Goal: Transaction & Acquisition: Book appointment/travel/reservation

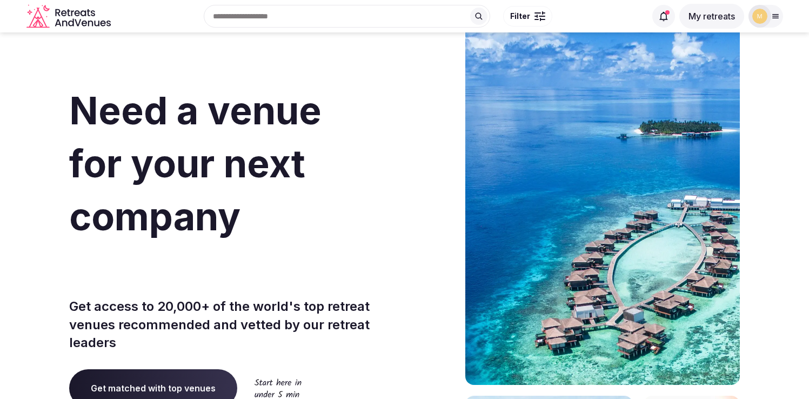
click at [701, 16] on button "My retreats" at bounding box center [712, 16] width 65 height 25
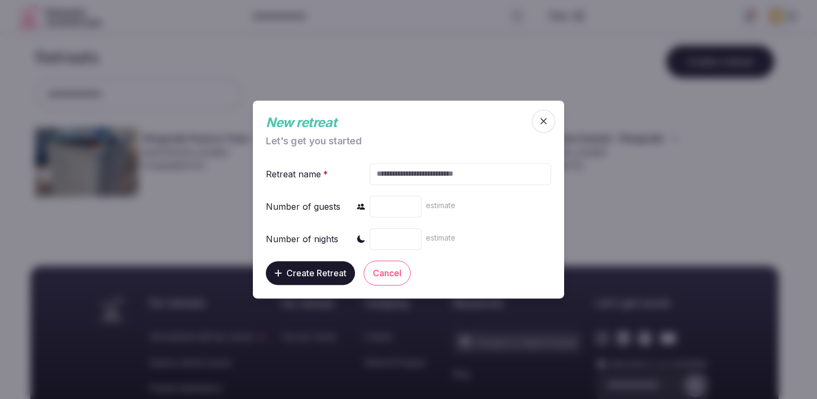
click at [540, 123] on icon "button" at bounding box center [543, 121] width 11 height 11
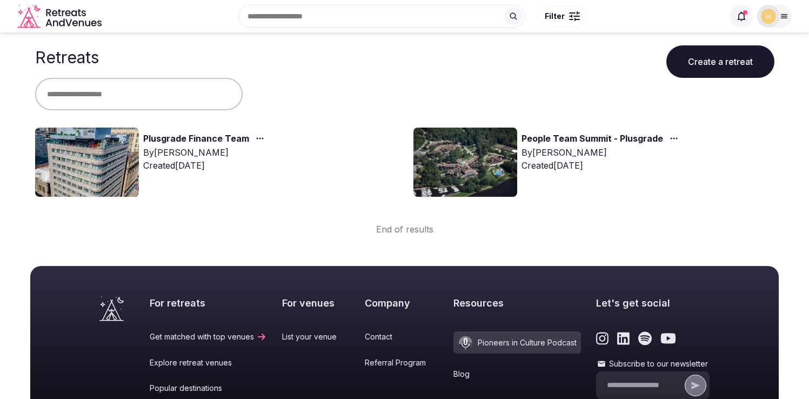
click at [190, 135] on link "Plusgrade Finance Team" at bounding box center [196, 139] width 106 height 14
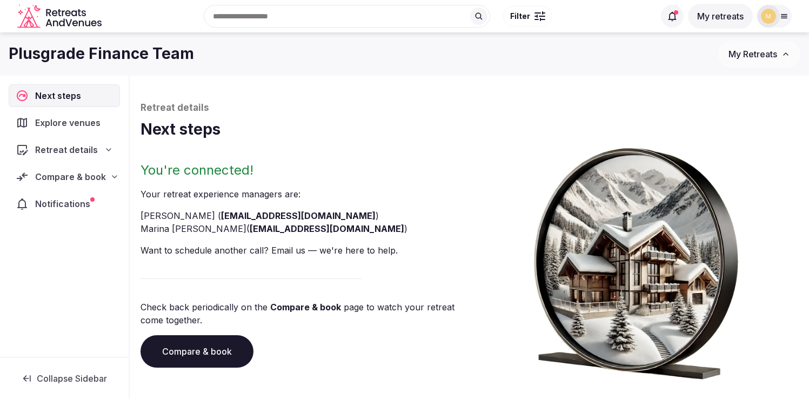
click at [57, 177] on span "Compare & book" at bounding box center [70, 176] width 71 height 13
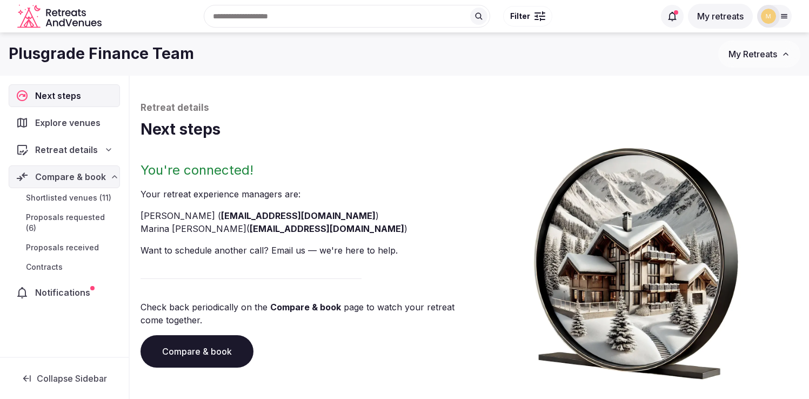
click at [76, 199] on span "Shortlisted venues (11)" at bounding box center [68, 197] width 85 height 11
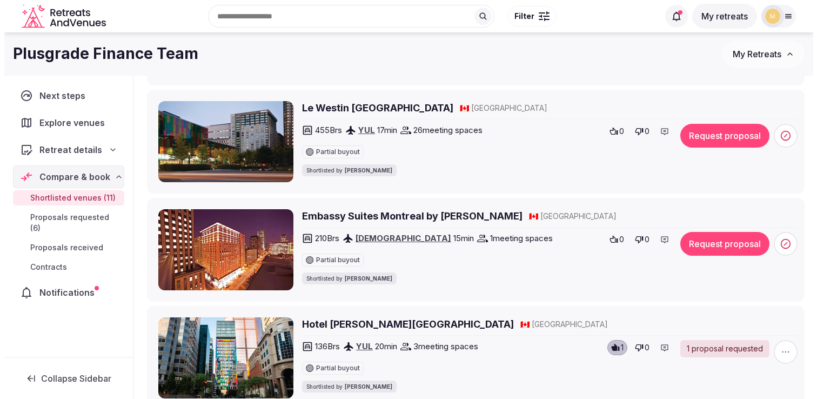
scroll to position [471, 0]
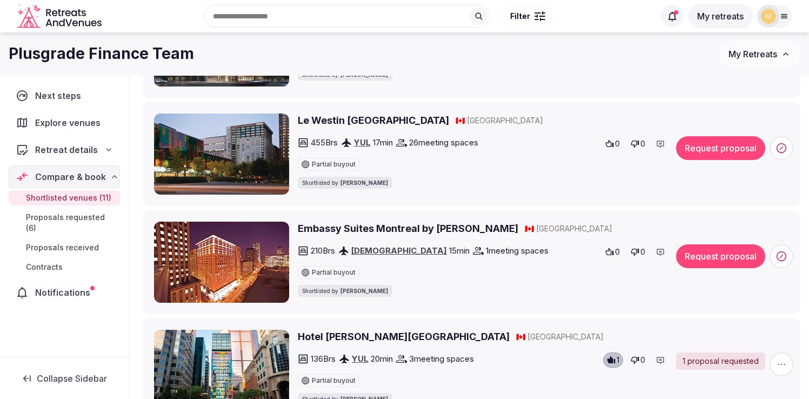
click at [323, 225] on h2 "Embassy Suites Montreal by Hilton" at bounding box center [408, 229] width 221 height 14
click at [731, 257] on button "Request proposal" at bounding box center [720, 256] width 89 height 24
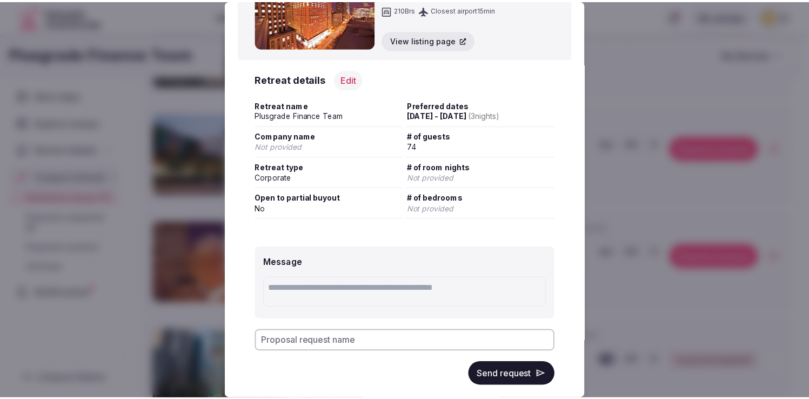
scroll to position [91, 0]
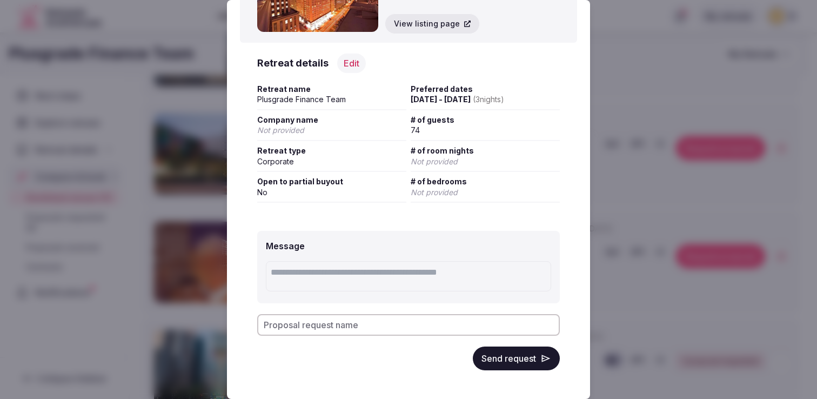
click at [499, 367] on button "Send request" at bounding box center [516, 359] width 87 height 24
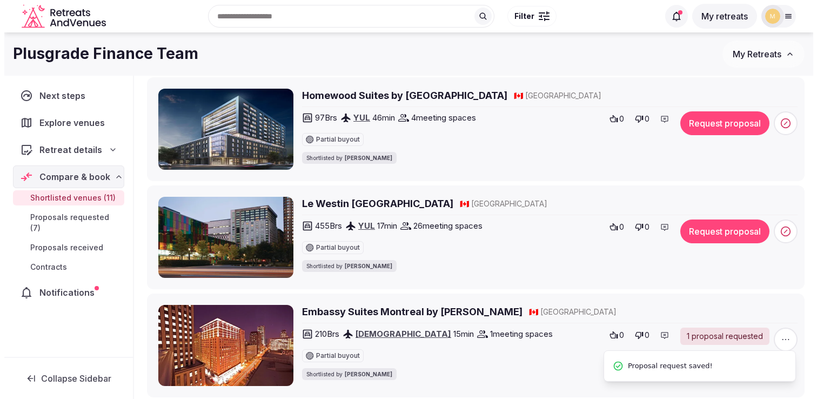
scroll to position [376, 0]
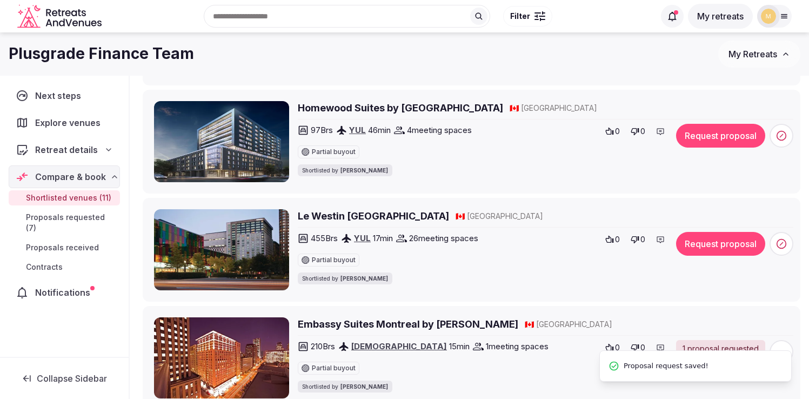
click at [722, 241] on button "Request proposal" at bounding box center [720, 244] width 89 height 24
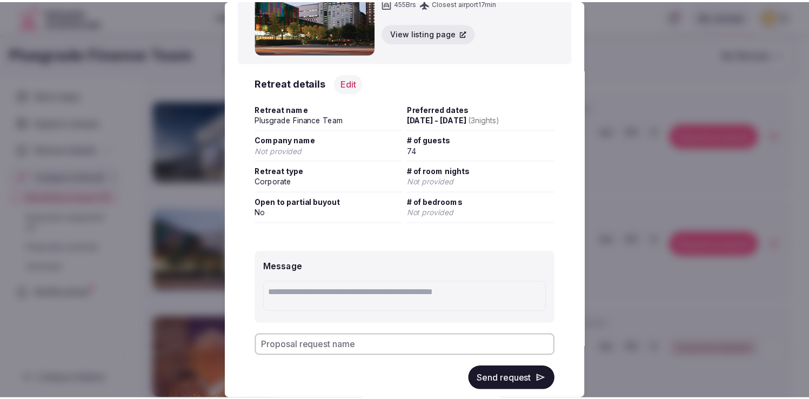
scroll to position [91, 0]
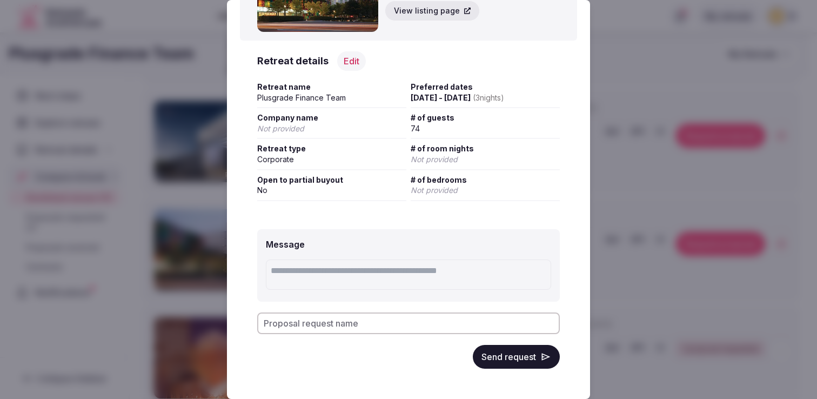
click at [501, 354] on button "Send request" at bounding box center [516, 357] width 87 height 24
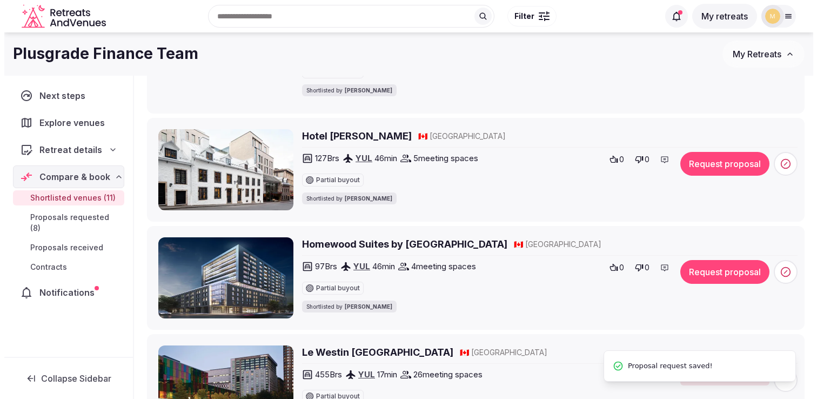
scroll to position [229, 0]
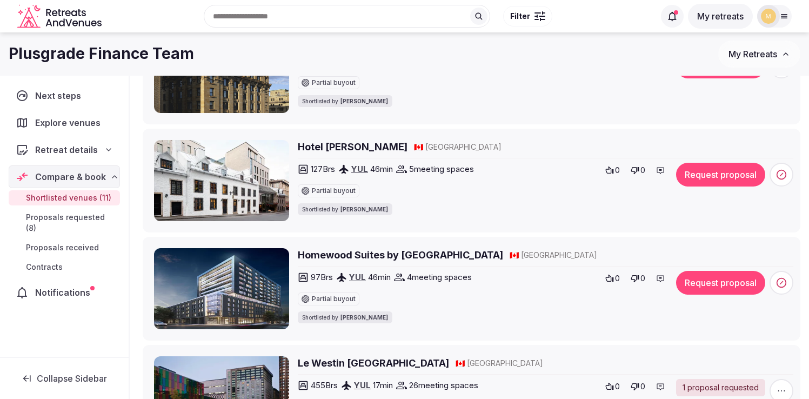
click at [478, 257] on h2 "Homewood Suites by [GEOGRAPHIC_DATA]" at bounding box center [400, 255] width 205 height 14
click at [721, 284] on button "Request proposal" at bounding box center [720, 283] width 89 height 24
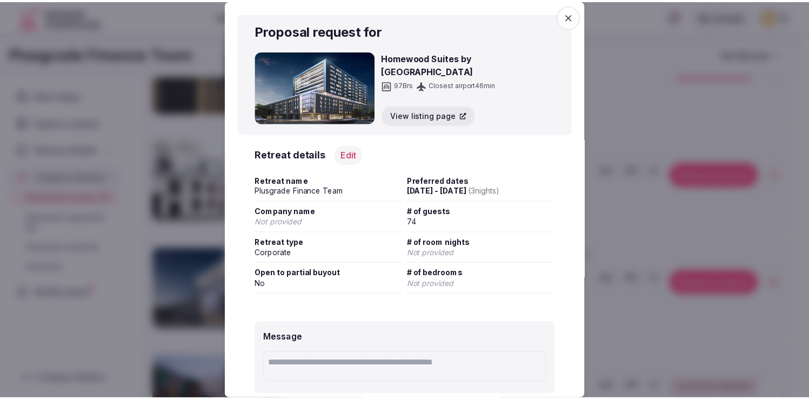
scroll to position [94, 0]
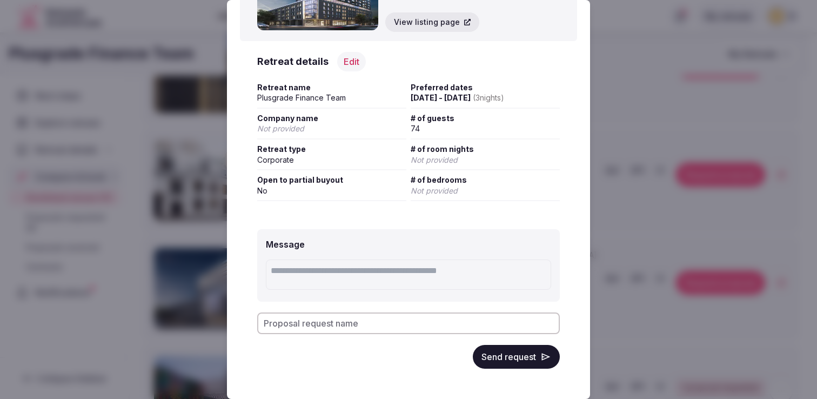
click at [496, 357] on button "Send request" at bounding box center [516, 357] width 87 height 24
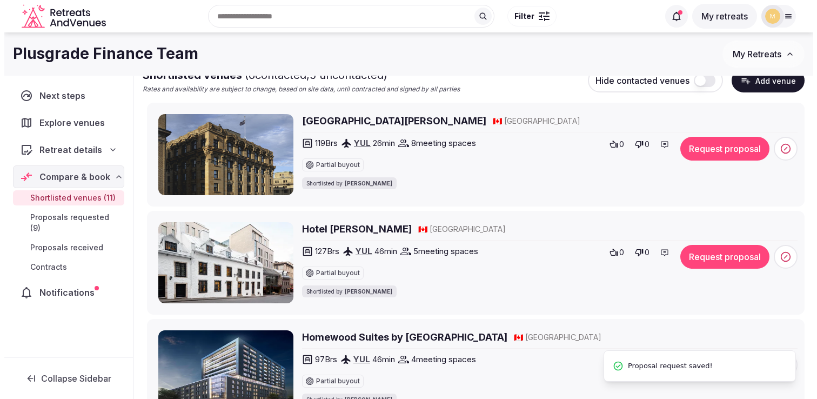
scroll to position [138, 0]
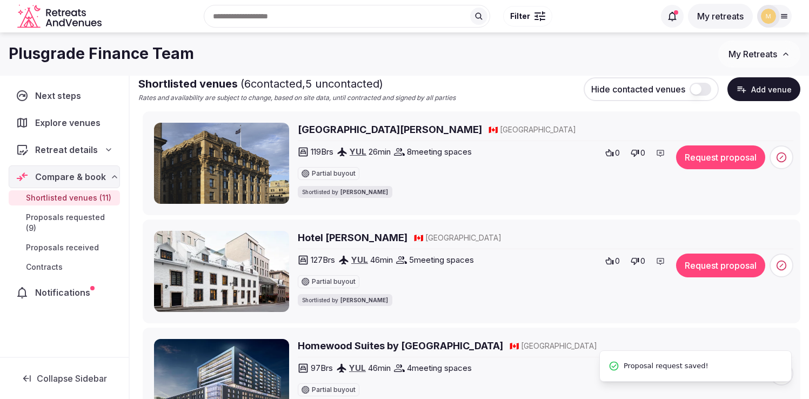
click at [713, 268] on button "Request proposal" at bounding box center [720, 266] width 89 height 24
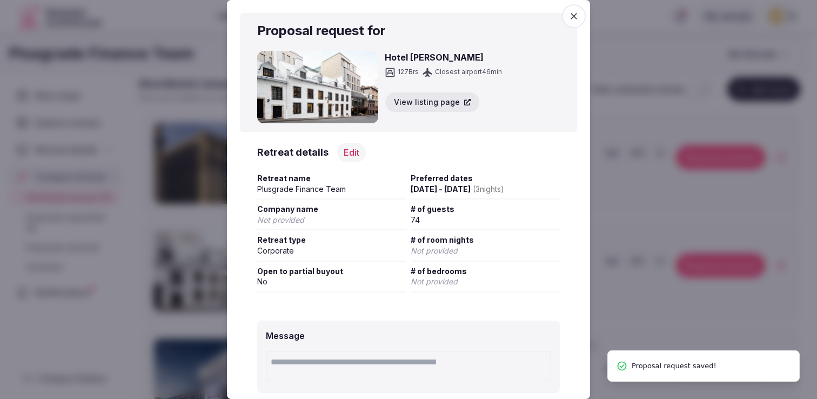
scroll to position [91, 0]
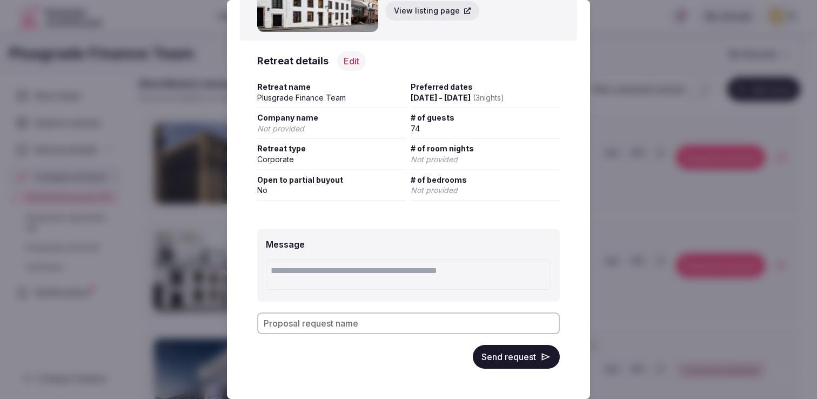
click at [504, 357] on button "Send request" at bounding box center [516, 357] width 87 height 24
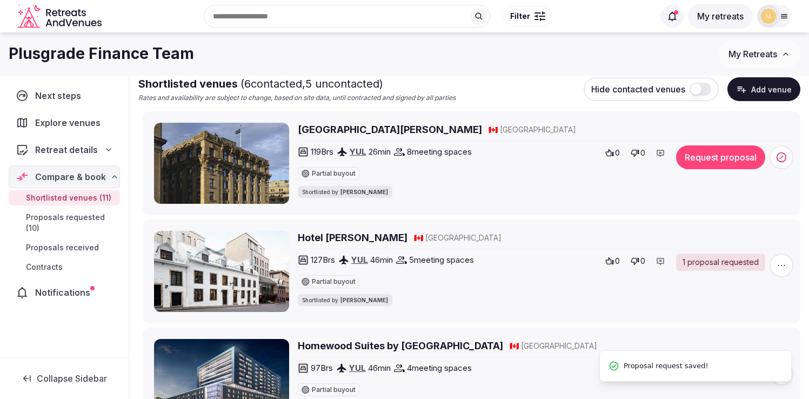
click at [715, 160] on button "Request proposal" at bounding box center [720, 157] width 89 height 24
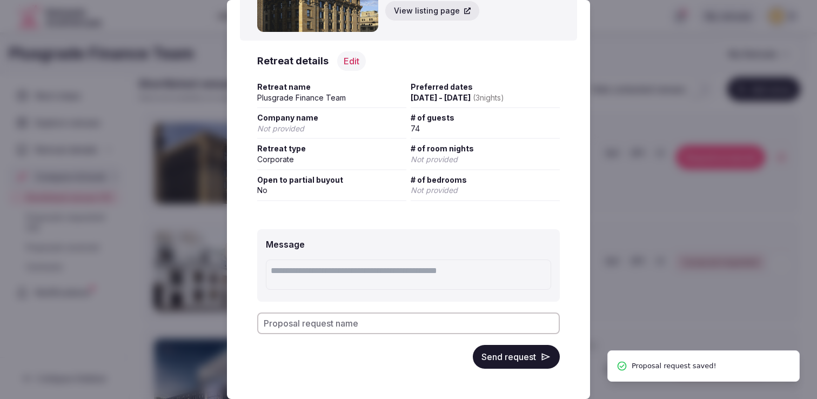
click at [497, 359] on button "Send request" at bounding box center [516, 357] width 87 height 24
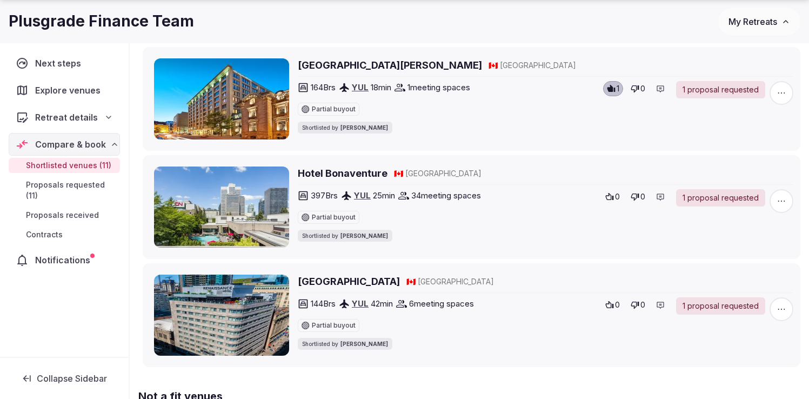
scroll to position [1068, 0]
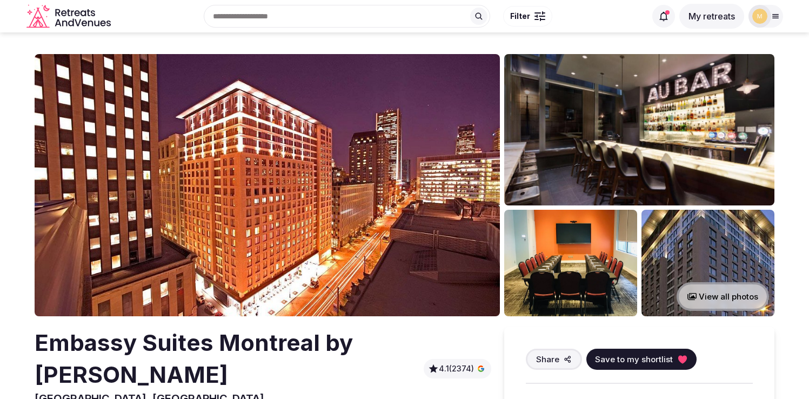
click at [371, 201] on img at bounding box center [267, 185] width 465 height 262
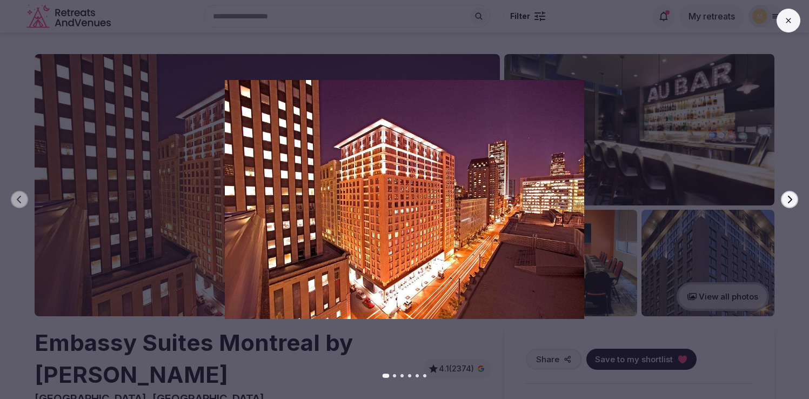
click at [793, 193] on button "Next slide" at bounding box center [789, 199] width 17 height 17
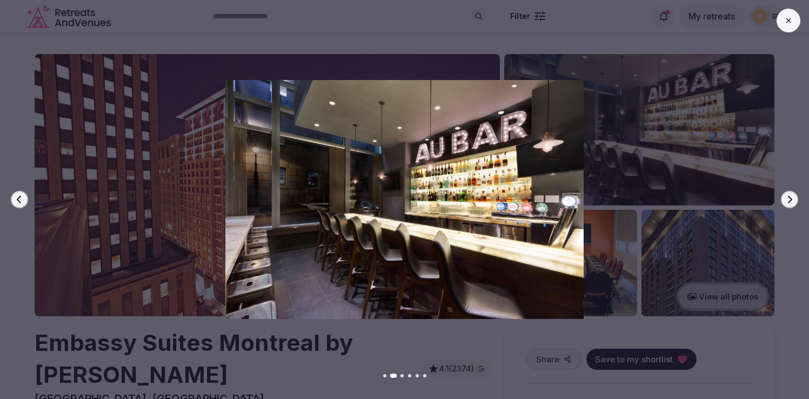
click at [790, 194] on button "Next slide" at bounding box center [789, 199] width 17 height 17
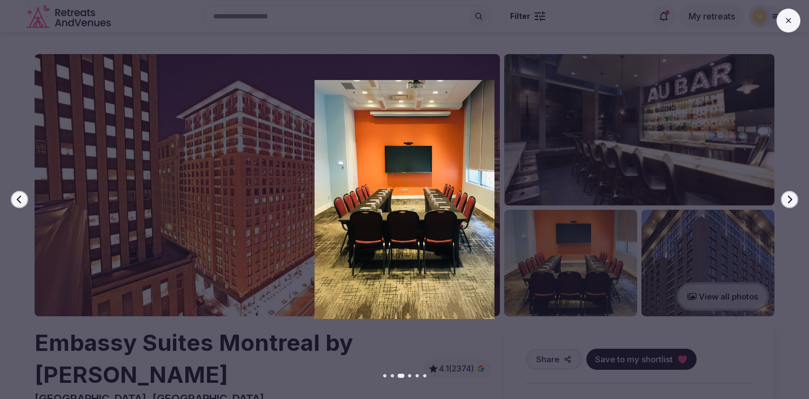
click at [790, 194] on button "Next slide" at bounding box center [789, 199] width 17 height 17
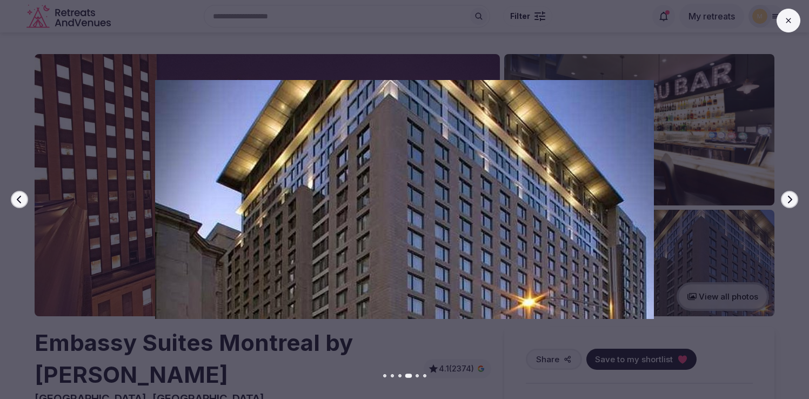
click at [790, 194] on button "Next slide" at bounding box center [789, 199] width 17 height 17
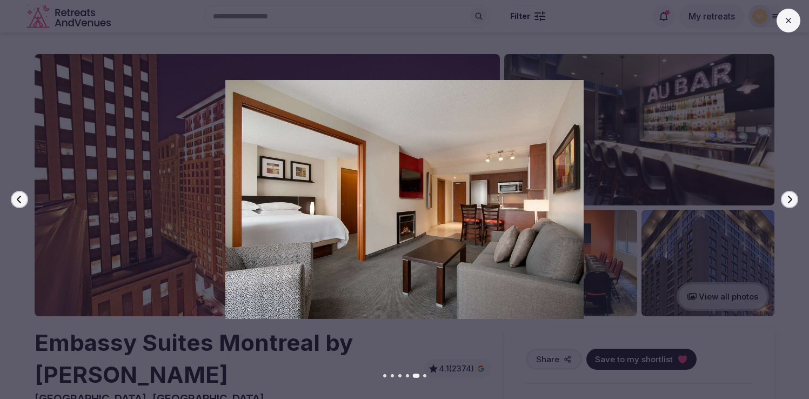
click at [790, 194] on button "Next slide" at bounding box center [789, 199] width 17 height 17
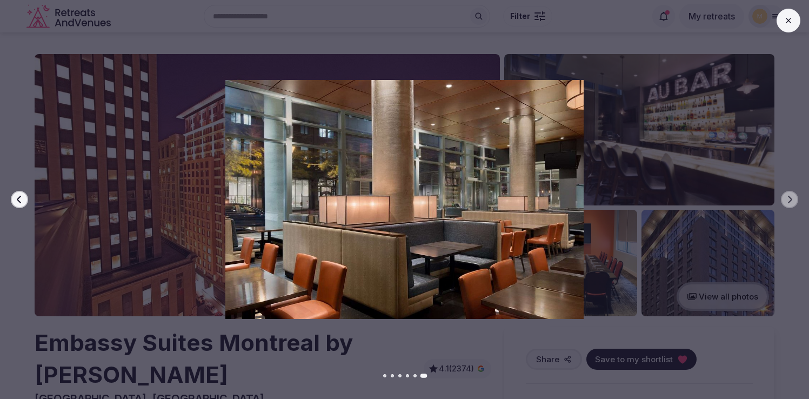
click at [787, 24] on icon at bounding box center [788, 20] width 9 height 9
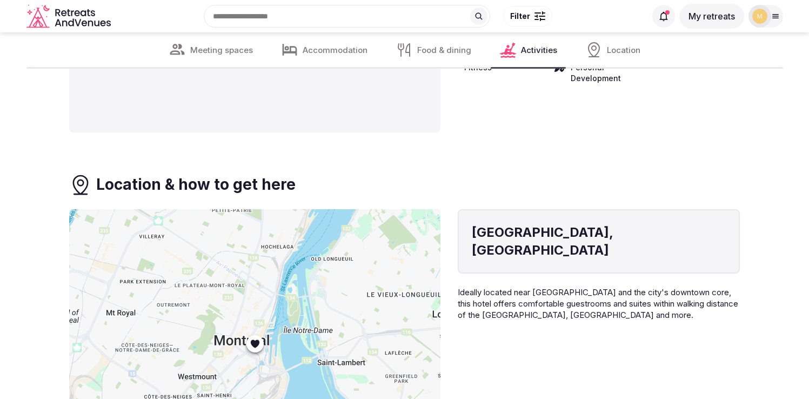
scroll to position [2191, 0]
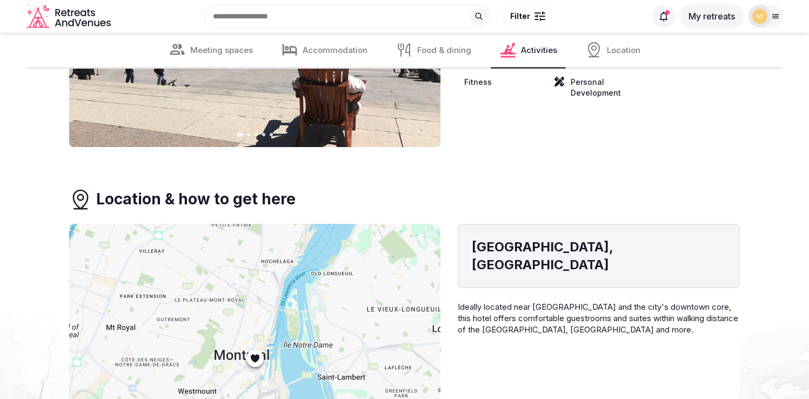
click at [259, 352] on div at bounding box center [254, 350] width 371 height 252
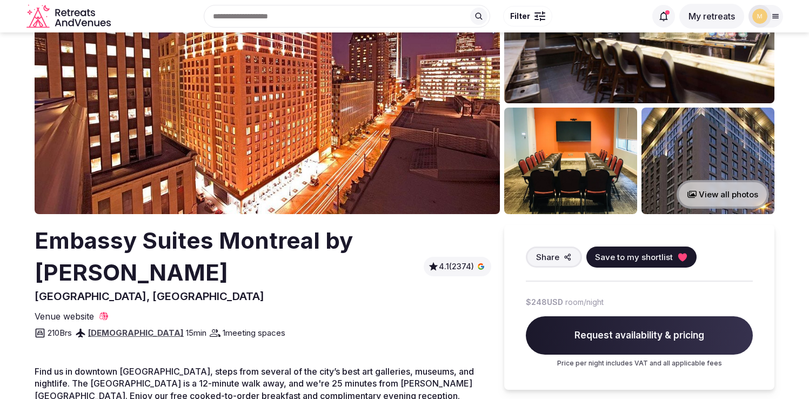
scroll to position [0, 0]
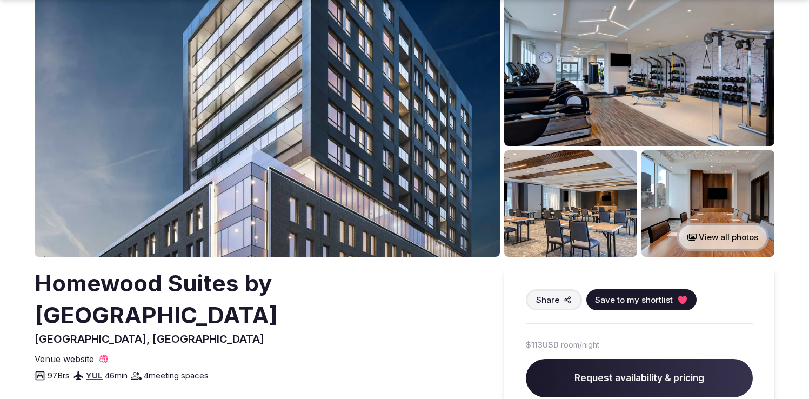
scroll to position [61, 0]
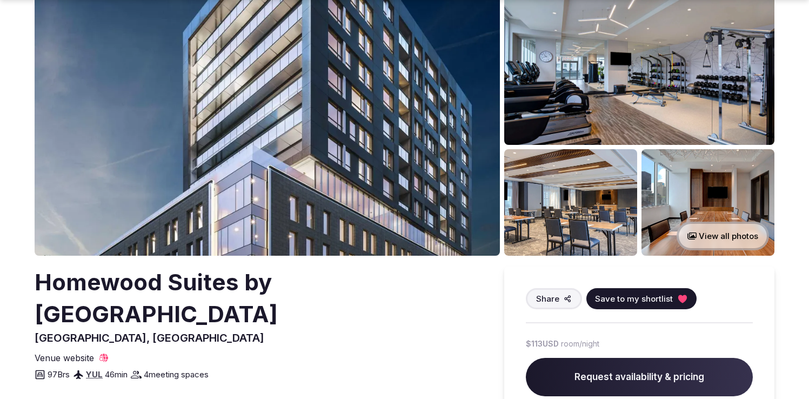
click at [311, 170] on img at bounding box center [267, 125] width 465 height 262
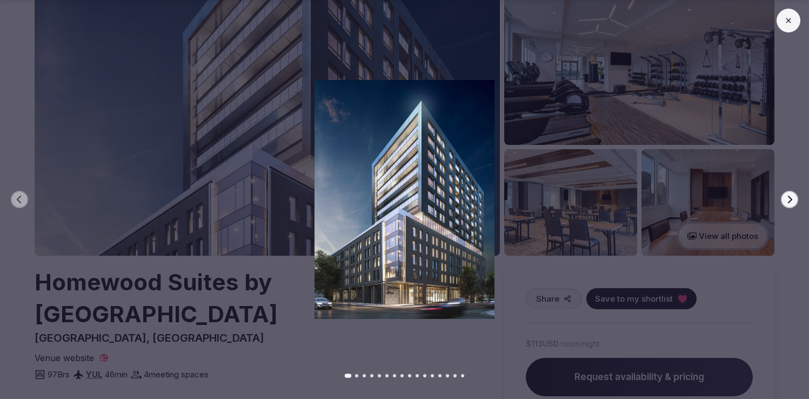
click at [791, 202] on icon "button" at bounding box center [789, 199] width 9 height 9
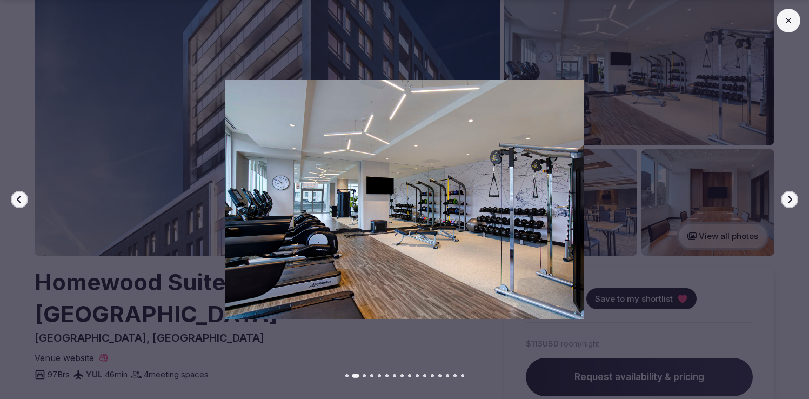
click at [791, 202] on icon "button" at bounding box center [789, 199] width 9 height 9
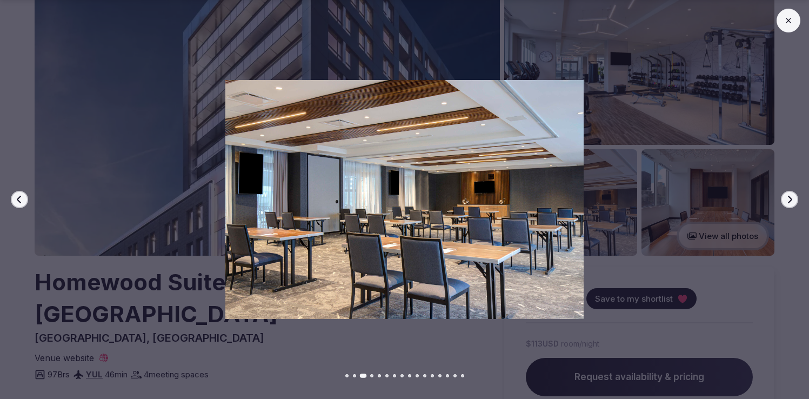
click at [791, 202] on icon "button" at bounding box center [789, 199] width 9 height 9
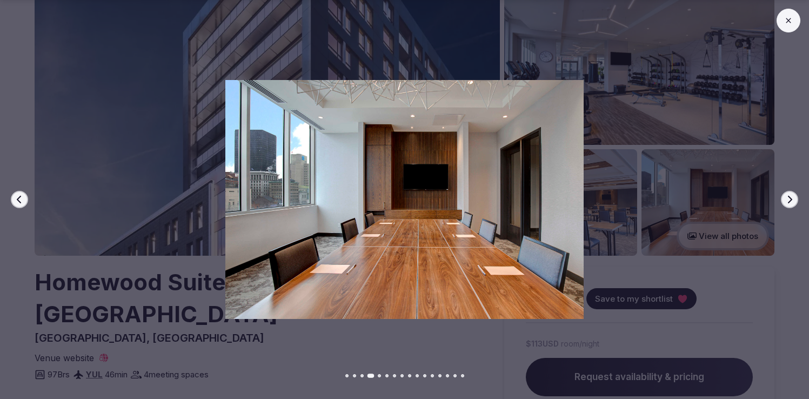
click at [791, 202] on icon "button" at bounding box center [789, 199] width 9 height 9
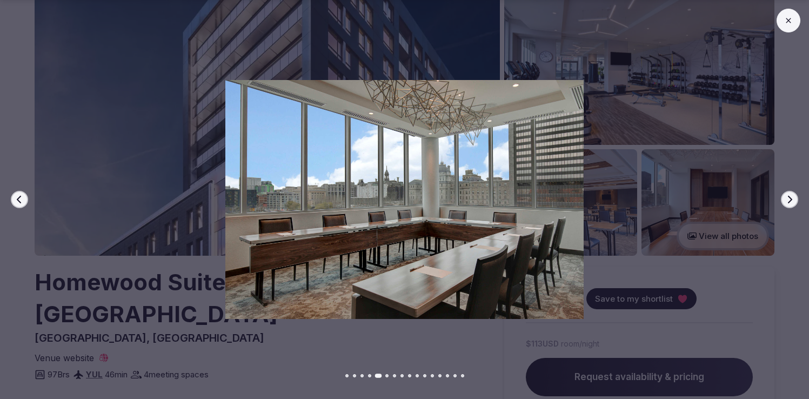
click at [791, 202] on icon "button" at bounding box center [789, 199] width 9 height 9
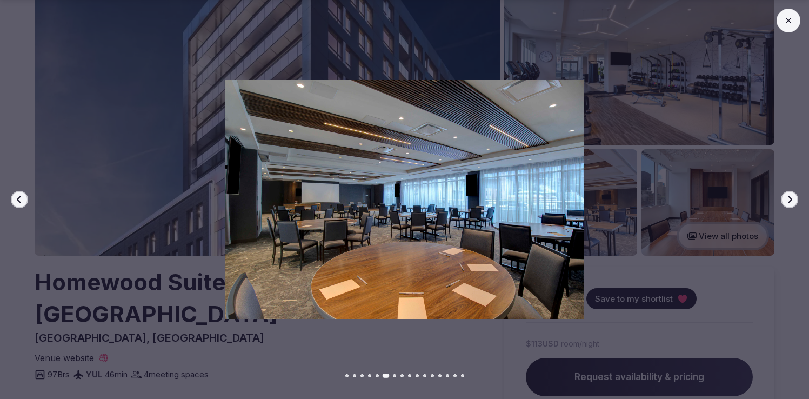
click at [791, 202] on icon "button" at bounding box center [789, 199] width 9 height 9
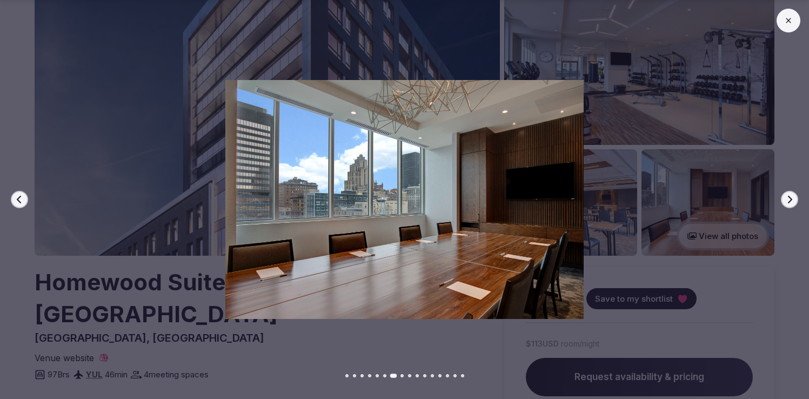
click at [791, 202] on icon "button" at bounding box center [789, 199] width 9 height 9
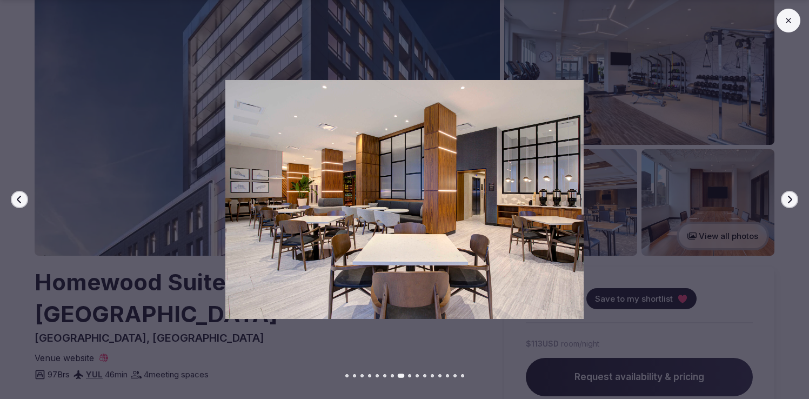
click at [791, 202] on icon "button" at bounding box center [789, 199] width 9 height 9
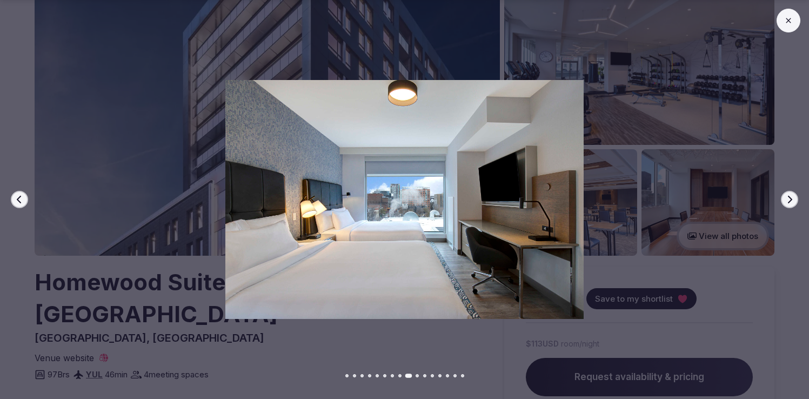
click at [791, 202] on icon "button" at bounding box center [789, 199] width 9 height 9
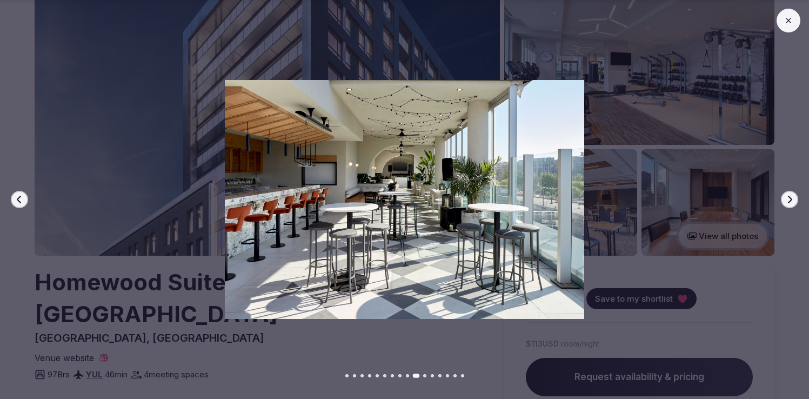
click at [791, 202] on icon "button" at bounding box center [789, 199] width 9 height 9
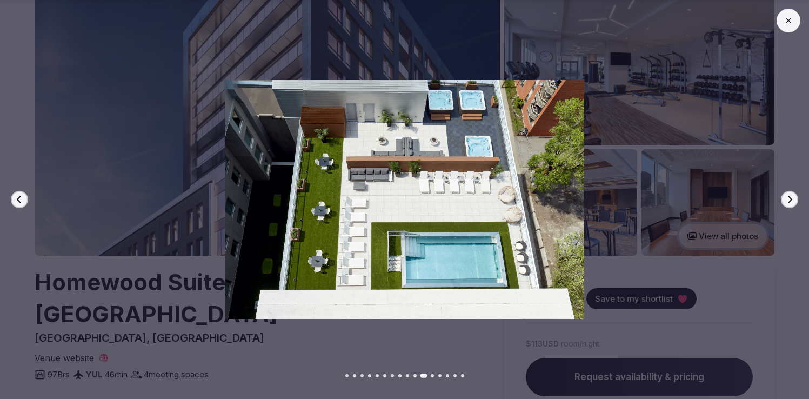
click at [791, 202] on icon "button" at bounding box center [789, 199] width 9 height 9
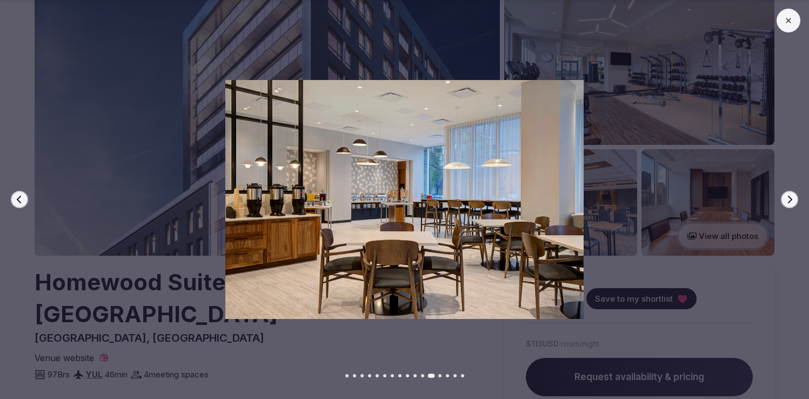
click at [791, 202] on icon "button" at bounding box center [789, 199] width 9 height 9
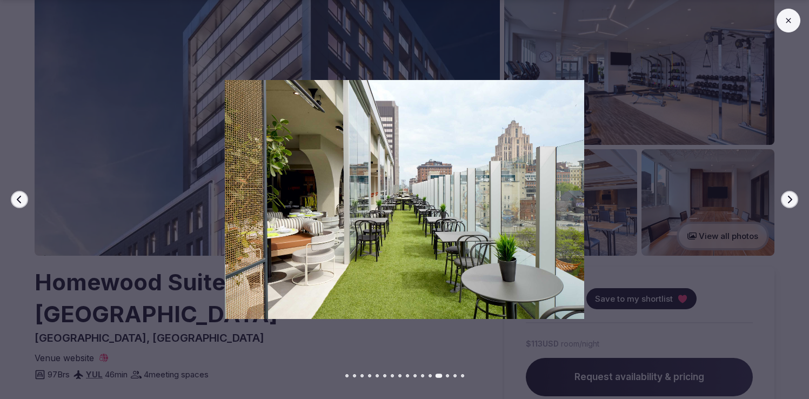
click at [791, 202] on icon "button" at bounding box center [789, 199] width 9 height 9
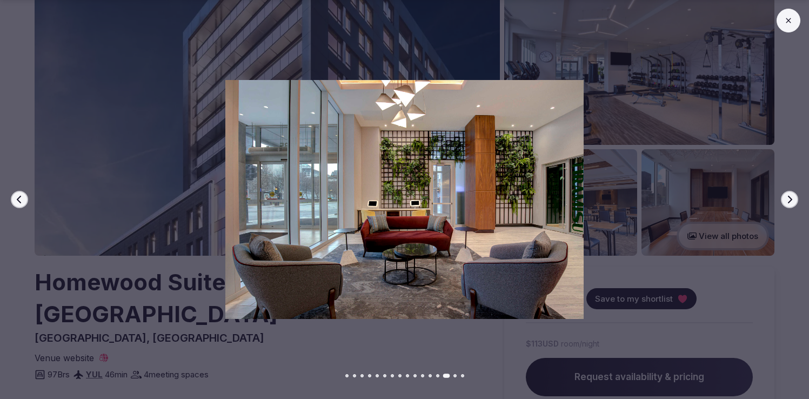
click at [791, 202] on icon "button" at bounding box center [789, 199] width 9 height 9
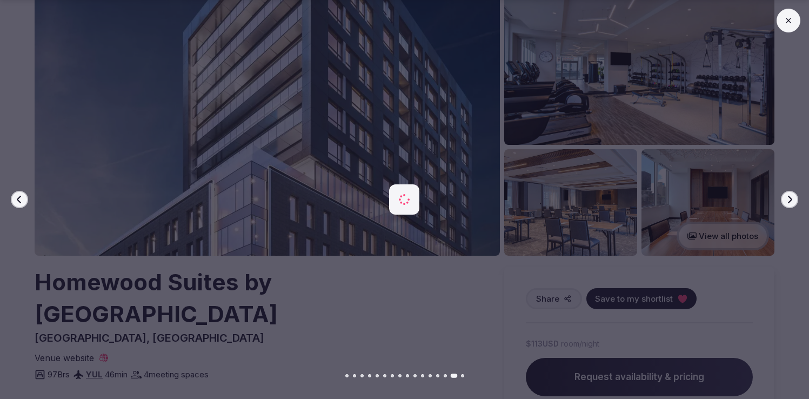
click at [791, 202] on icon "button" at bounding box center [789, 199] width 9 height 9
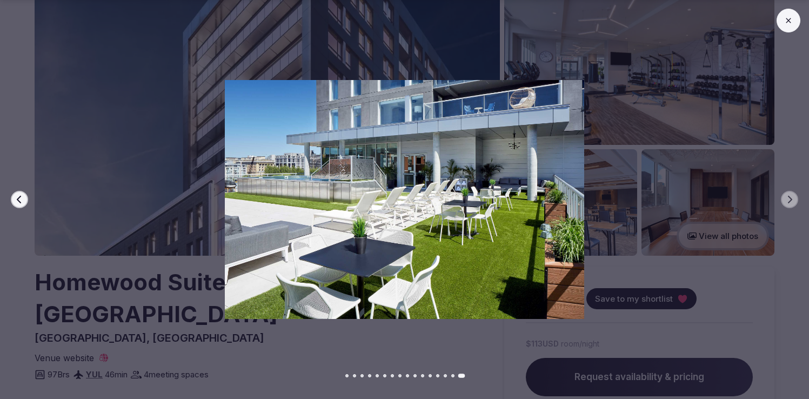
click at [793, 22] on icon at bounding box center [788, 20] width 9 height 9
